Goal: Information Seeking & Learning: Learn about a topic

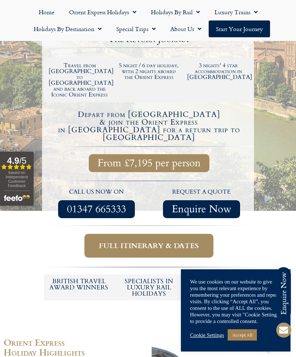
scroll to position [197, 0]
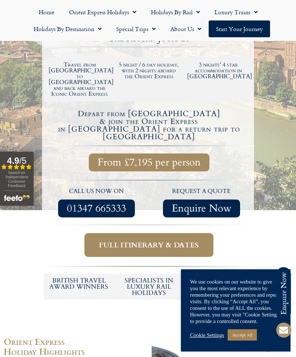
click at [151, 240] on span "Full itinerary & dates" at bounding box center [149, 244] width 100 height 9
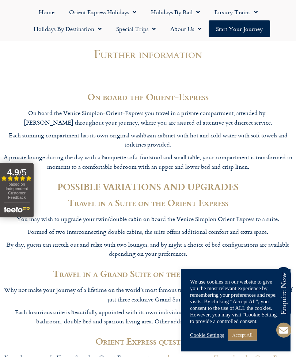
scroll to position [2585, 0]
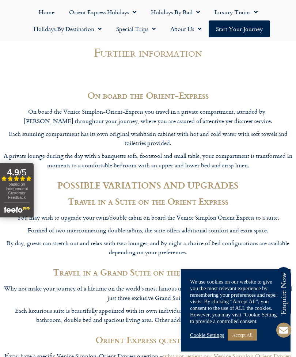
click at [105, 14] on link "Orient Express Holidays" at bounding box center [103, 12] width 82 height 17
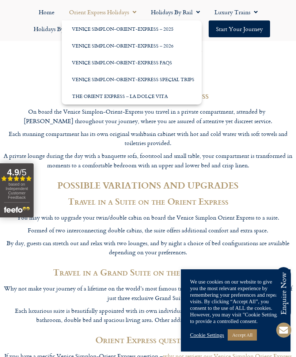
click at [143, 45] on link "Venice Simplon-Orient-Express – 2026" at bounding box center [132, 45] width 140 height 17
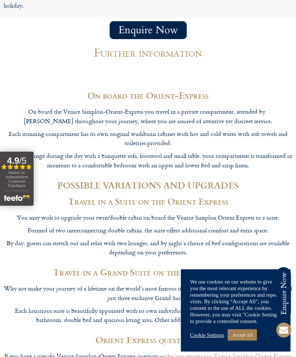
scroll to position [2608, 0]
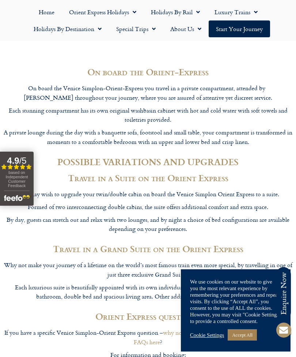
scroll to position [197, 0]
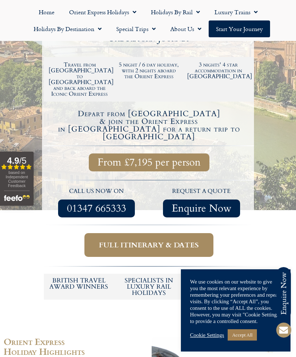
click at [78, 62] on h2 "Travel from [GEOGRAPHIC_DATA] to [GEOGRAPHIC_DATA] and back aboard the Iconic O…" at bounding box center [80, 79] width 62 height 35
click at [79, 62] on h2 "Travel from [GEOGRAPHIC_DATA] to [GEOGRAPHIC_DATA] and back aboard the Iconic O…" at bounding box center [80, 79] width 62 height 35
click at [82, 62] on h2 "Travel from [GEOGRAPHIC_DATA] to [GEOGRAPHIC_DATA] and back aboard the Iconic O…" at bounding box center [80, 79] width 62 height 35
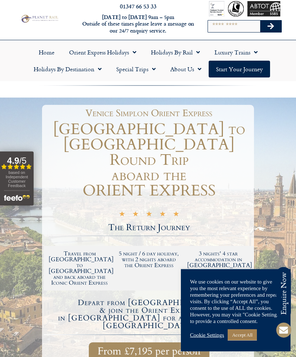
scroll to position [0, 0]
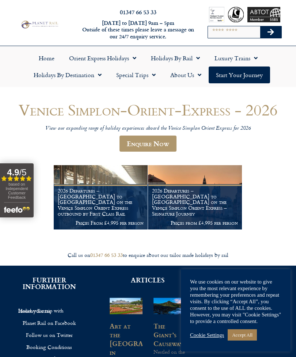
scroll to position [15, 0]
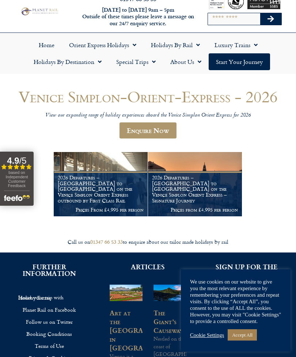
click at [251, 200] on div "Venice Simplon-Orient-Express - 2026 View our expanding range of holiday experi…" at bounding box center [148, 152] width 283 height 129
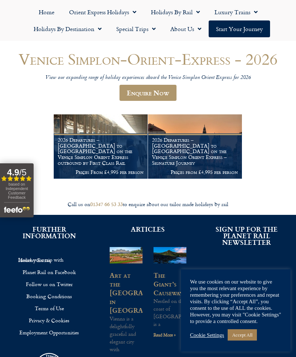
scroll to position [0, 0]
